Goal: Task Accomplishment & Management: Manage account settings

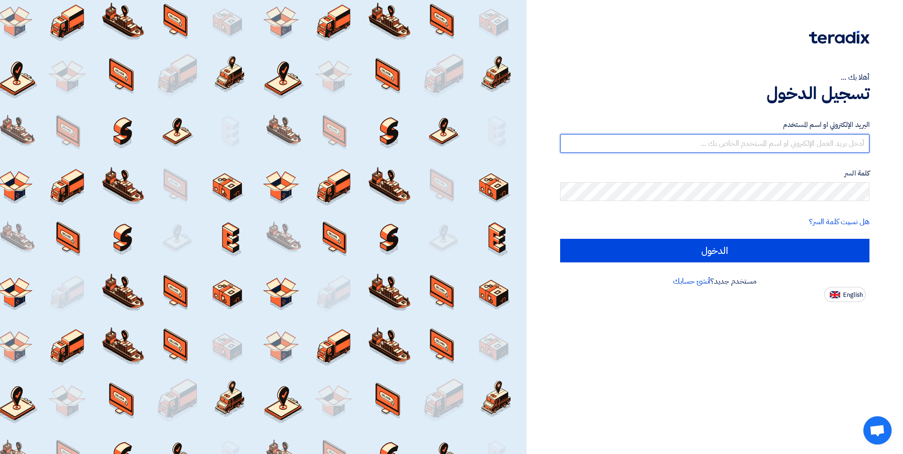
click at [832, 147] on input "text" at bounding box center [714, 143] width 309 height 19
click at [831, 146] on input "text" at bounding box center [714, 143] width 309 height 19
type input "[EMAIL_ADDRESS][DOMAIN_NAME]"
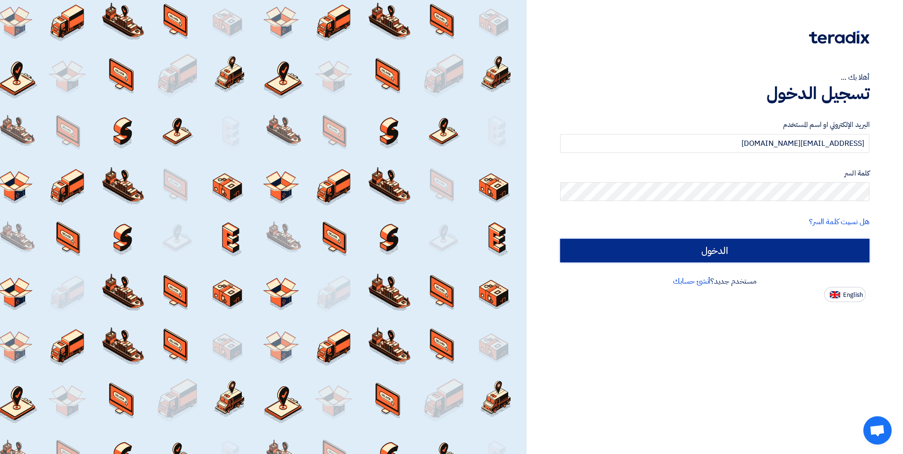
click at [772, 252] on input "الدخول" at bounding box center [714, 251] width 309 height 24
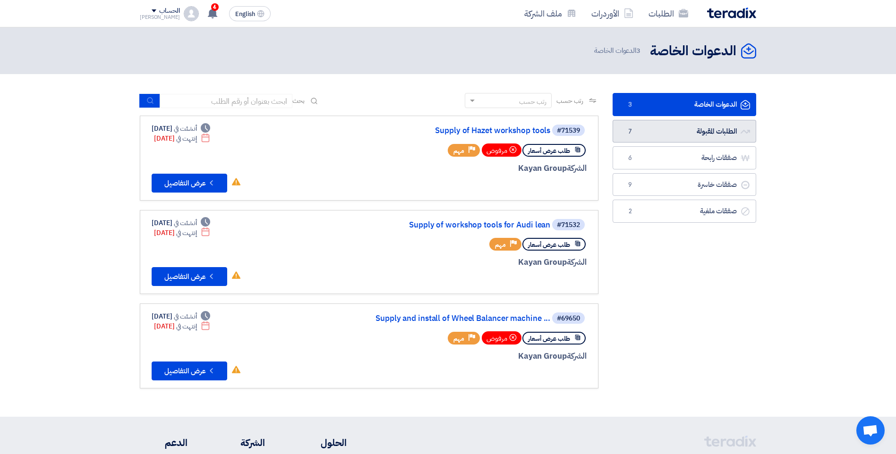
click at [688, 137] on link "الطلبات المقبولة الطلبات المقبولة 7" at bounding box center [685, 131] width 144 height 23
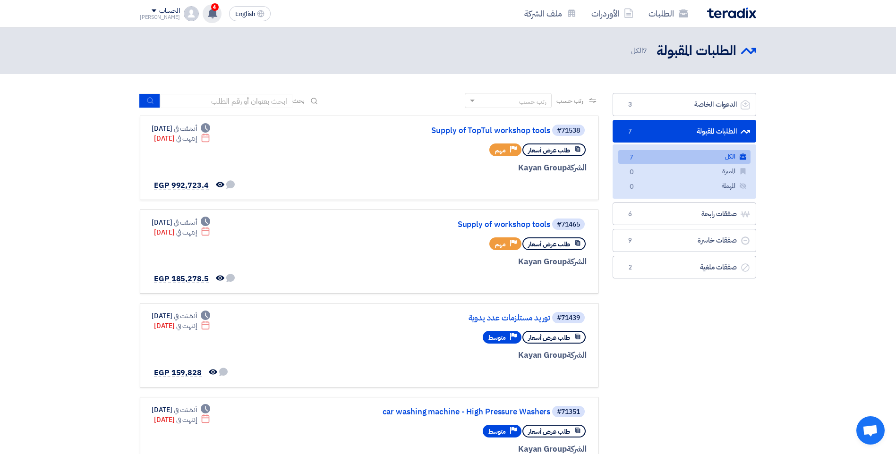
click at [207, 12] on icon at bounding box center [212, 13] width 10 height 10
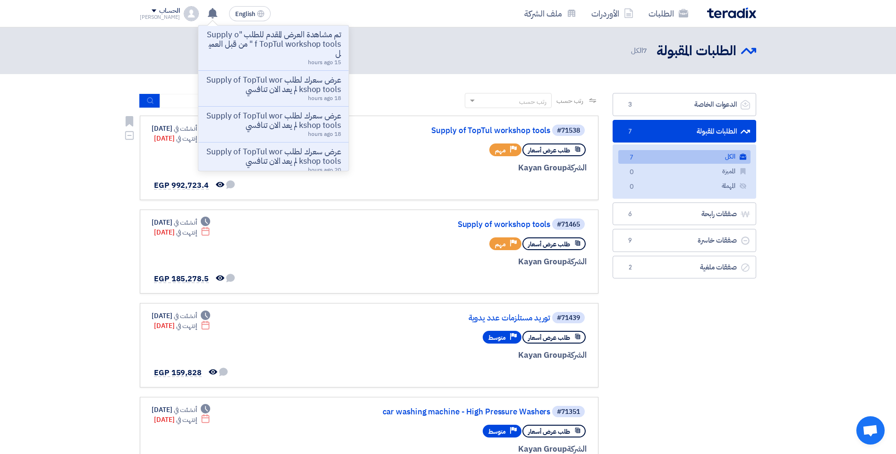
click at [417, 175] on div "#71538 Supply of TopTul workshop tools طلب عرض أسعار Priority مهم الشركة Kayan …" at bounding box center [473, 158] width 227 height 69
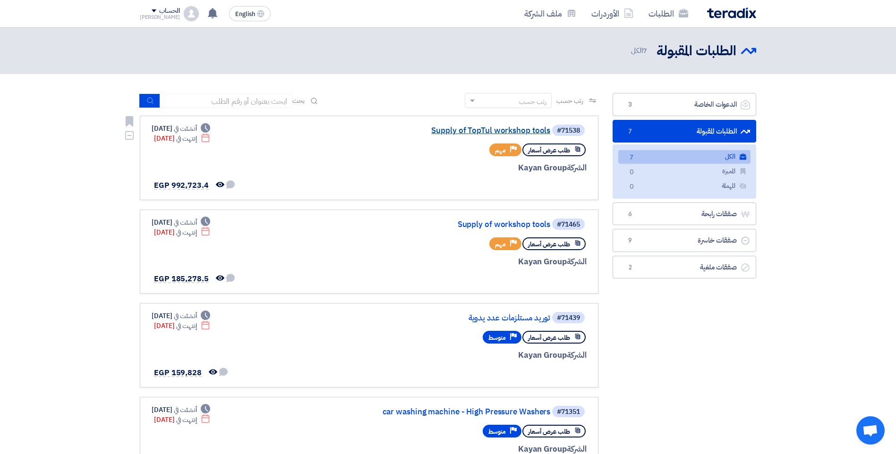
click at [485, 129] on link "Supply of TopTul workshop tools" at bounding box center [455, 131] width 189 height 9
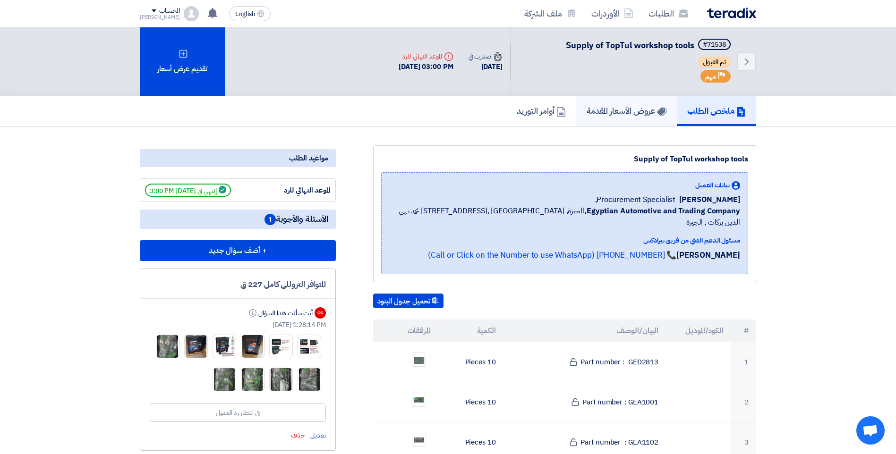
click at [648, 122] on link "عروض الأسعار المقدمة" at bounding box center [626, 111] width 101 height 30
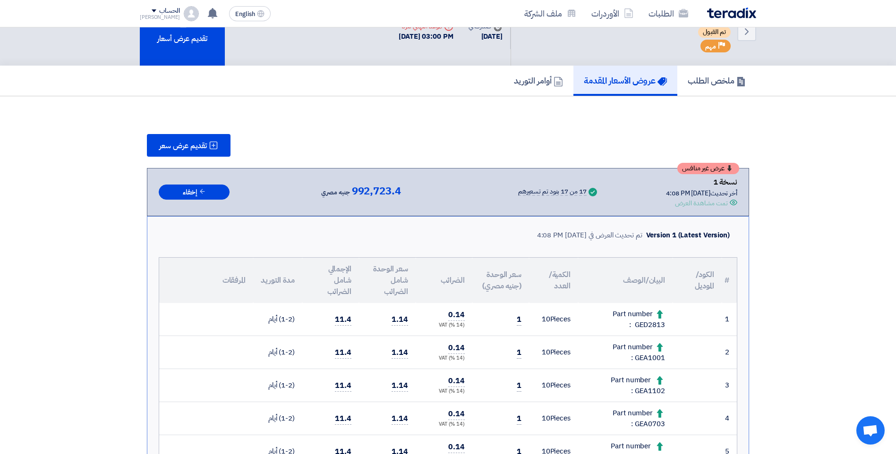
scroll to position [47, 0]
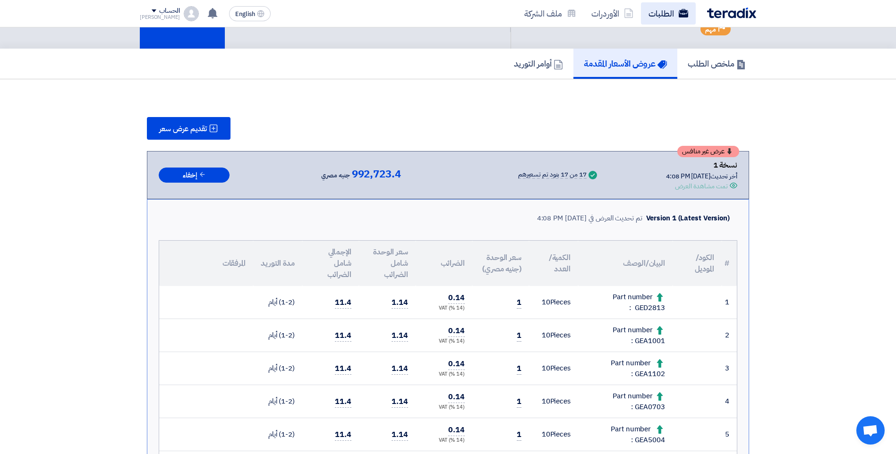
click at [662, 9] on link "الطلبات" at bounding box center [668, 13] width 55 height 22
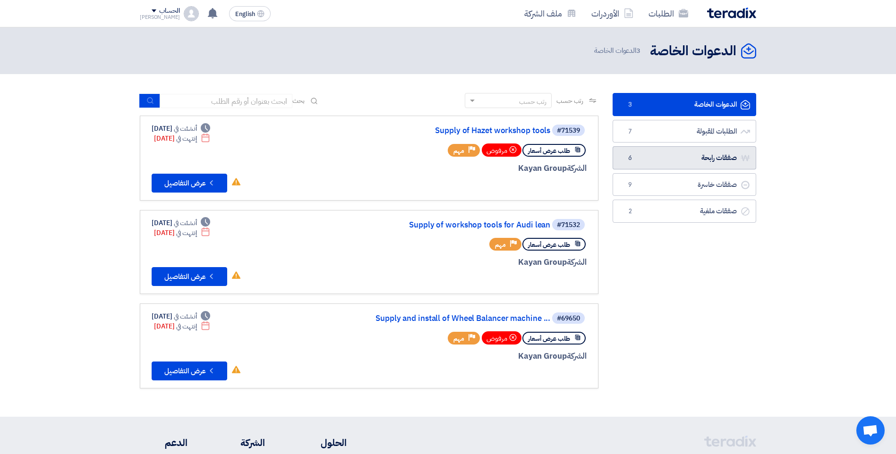
click at [732, 156] on link "صفقات رابحة صفقات رابحة 6" at bounding box center [685, 157] width 144 height 23
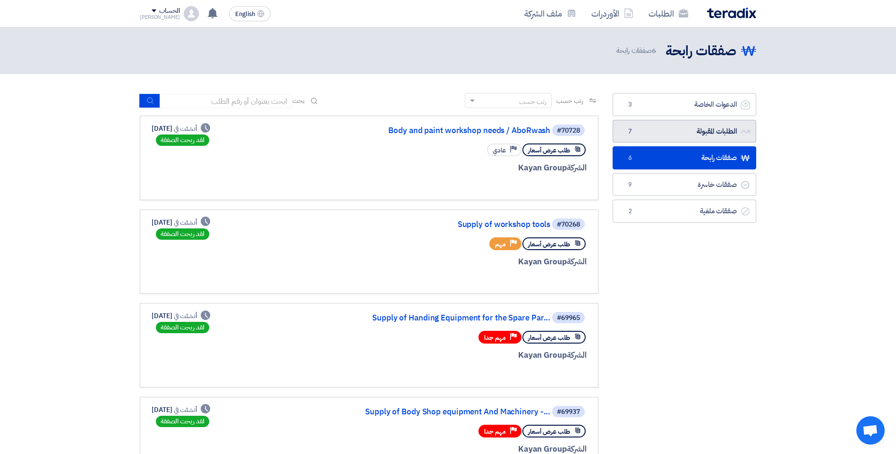
click at [717, 131] on link "الطلبات المقبولة الطلبات المقبولة 7" at bounding box center [685, 131] width 144 height 23
